Goal: Task Accomplishment & Management: Use online tool/utility

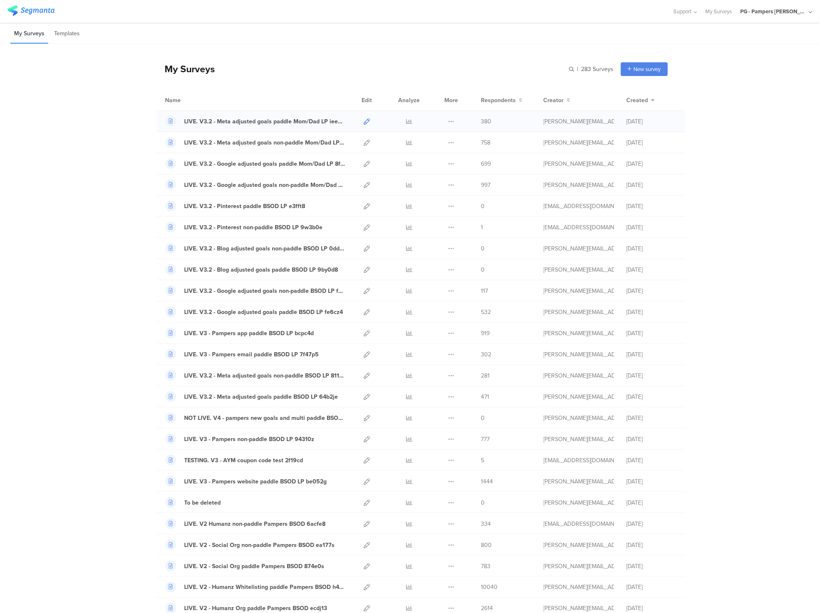
click at [364, 120] on icon at bounding box center [367, 121] width 6 height 6
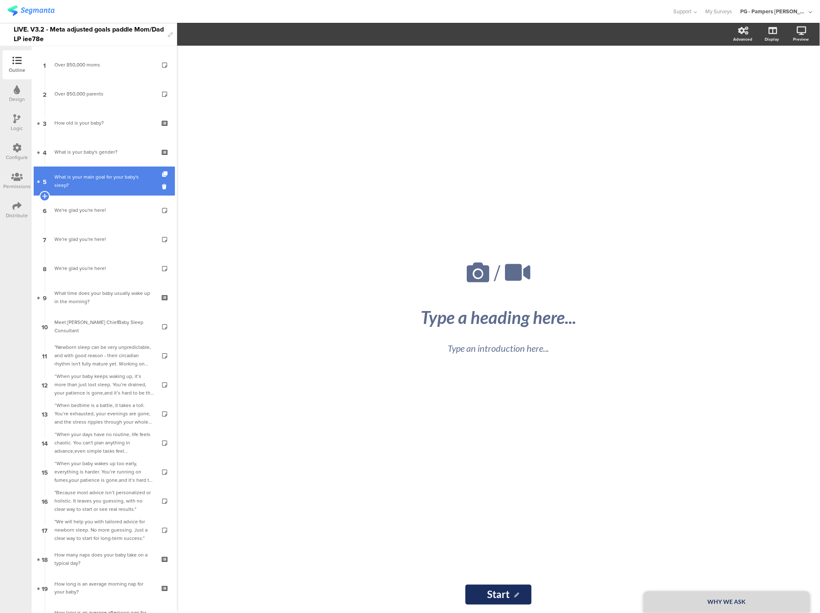
click at [108, 175] on div "What is your main goal for your baby's sleep?" at bounding box center [103, 181] width 99 height 17
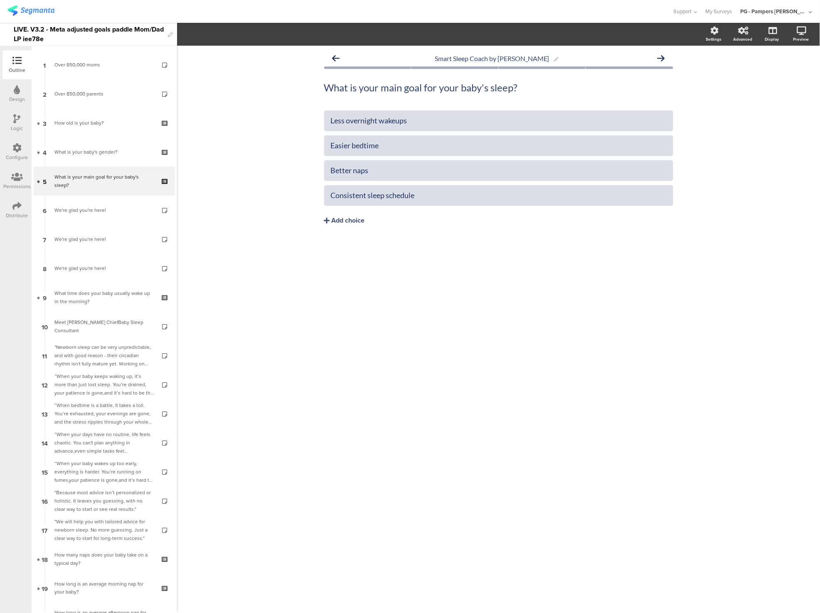
click at [21, 150] on icon at bounding box center [16, 147] width 9 height 9
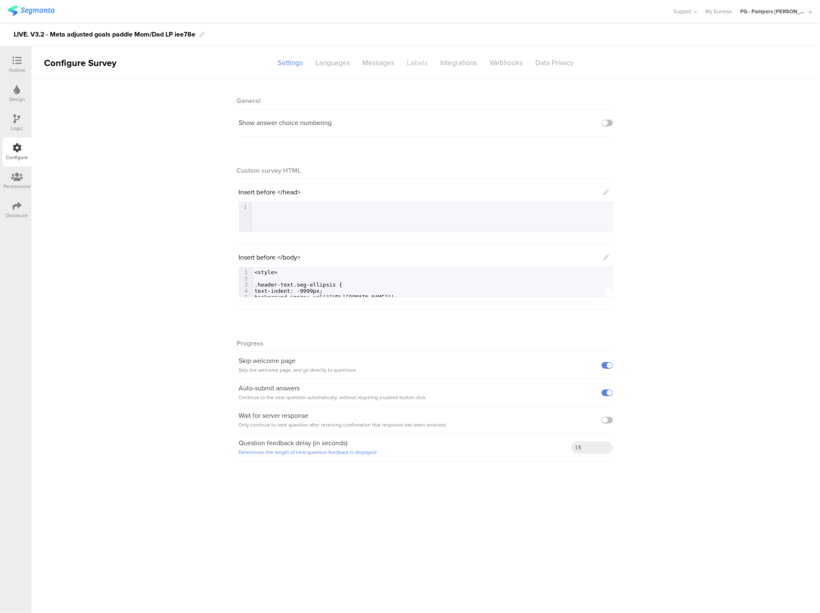
click at [410, 65] on div "Labels" at bounding box center [417, 63] width 33 height 15
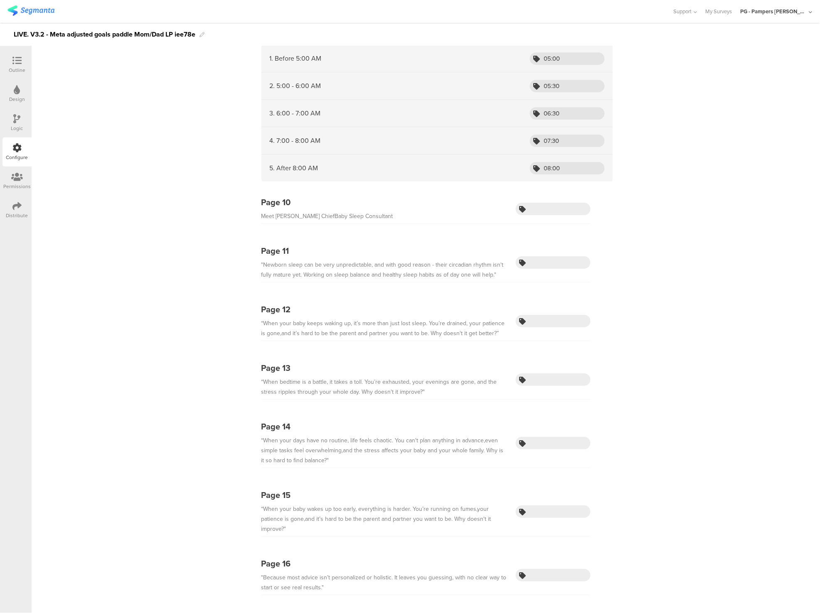
scroll to position [5934, 0]
